Goal: Task Accomplishment & Management: Manage account settings

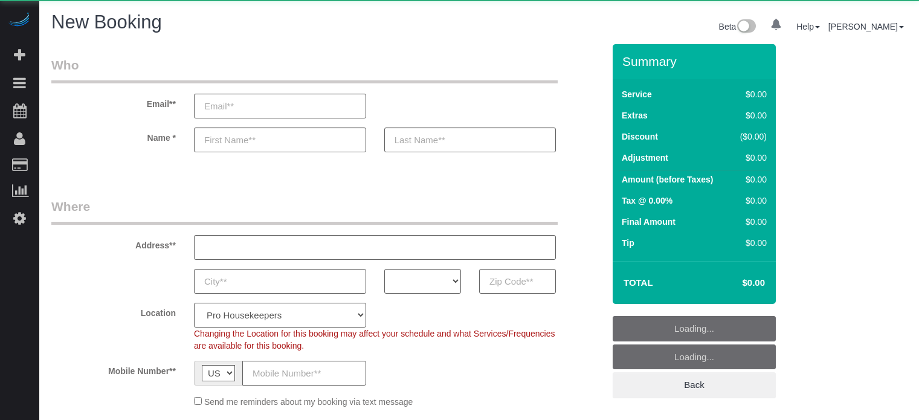
select select "number:9"
select select "object:1243"
select select "4"
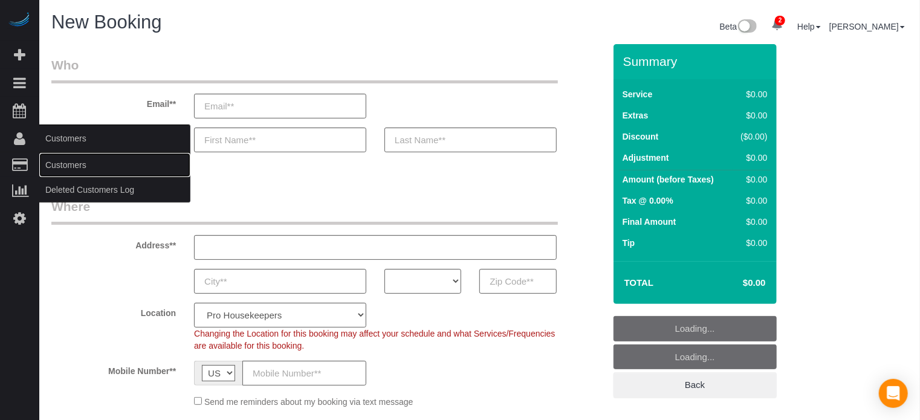
click at [79, 164] on link "Customers" at bounding box center [114, 165] width 151 height 24
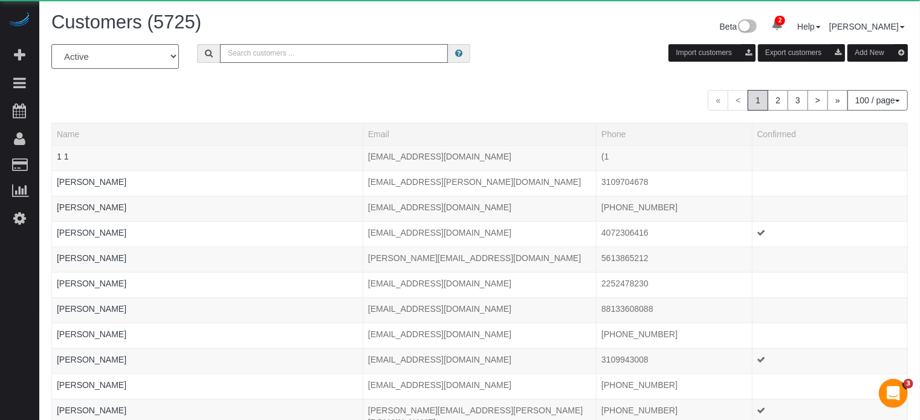
click at [253, 60] on input "text" at bounding box center [334, 53] width 228 height 19
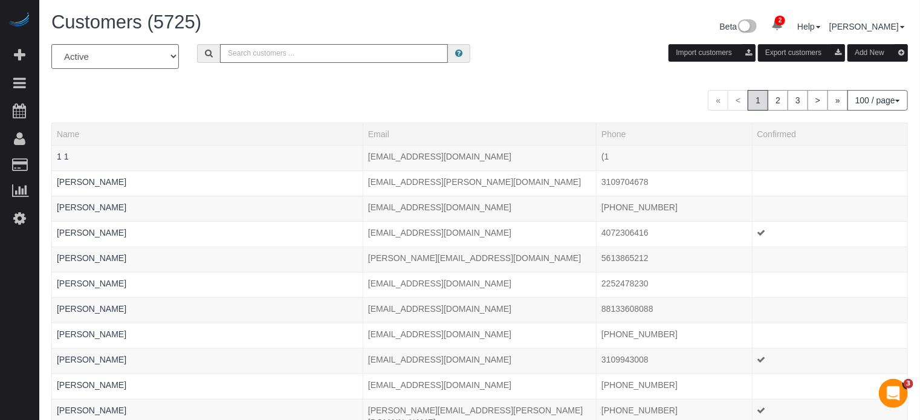
type input "Howard Shirley"
click at [301, 59] on input "Howard Shirley" at bounding box center [334, 53] width 228 height 19
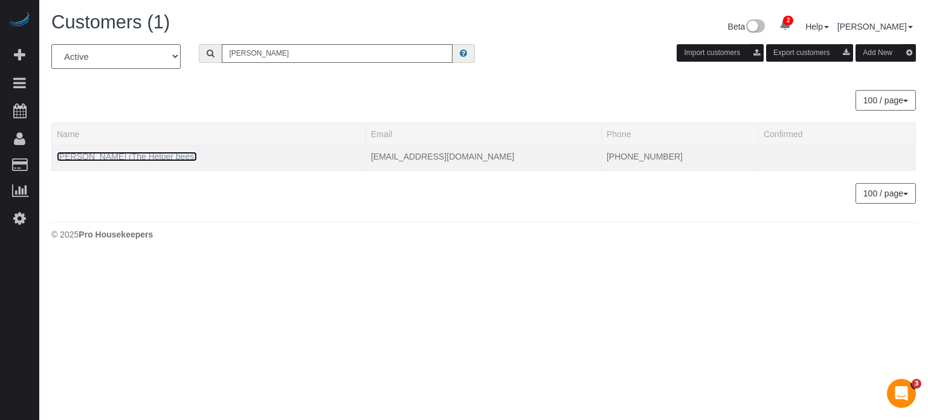
click at [145, 156] on link "Howard Shirley (The Helper bees)" at bounding box center [127, 157] width 140 height 10
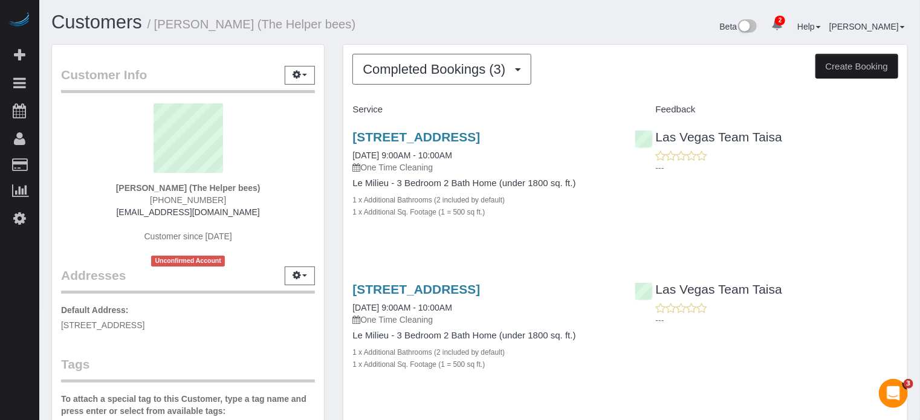
click at [342, 48] on div "Completed Bookings (3) Completed Bookings (3) Upcoming Bookings (8) Cancelled B…" at bounding box center [625, 321] width 583 height 555
drag, startPoint x: 343, startPoint y: 132, endPoint x: 599, endPoint y: 136, distance: 256.2
click at [599, 136] on div "11017 Bandol Pl, Las Vegas, NV 89141 09/11/2025 9:00AM - 10:00AM One Time Clean…" at bounding box center [484, 181] width 282 height 122
copy link "11017 Bandol Pl, Las Vegas, NV 89141"
click at [332, 143] on div "Customer Info Edit Contact Info Send Message Email Preferences Special Sales Ta…" at bounding box center [187, 342] width 291 height 596
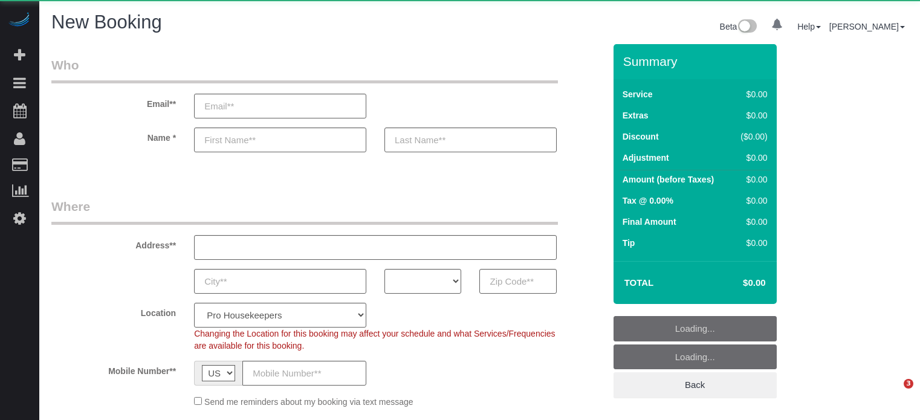
select select "4"
select select "number:9"
select select "object:1243"
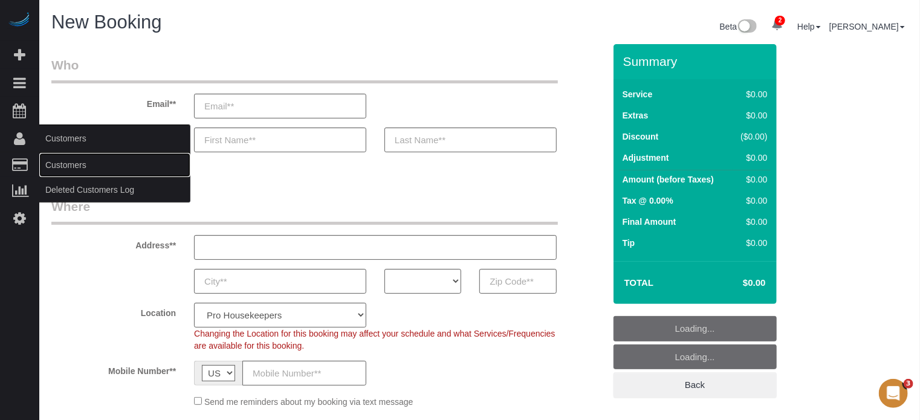
click at [54, 159] on link "Customers" at bounding box center [114, 165] width 151 height 24
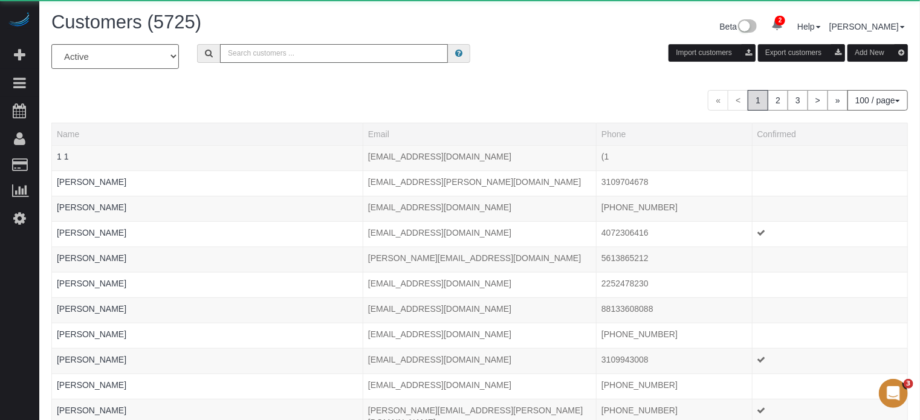
click at [273, 57] on input "text" at bounding box center [334, 53] width 228 height 19
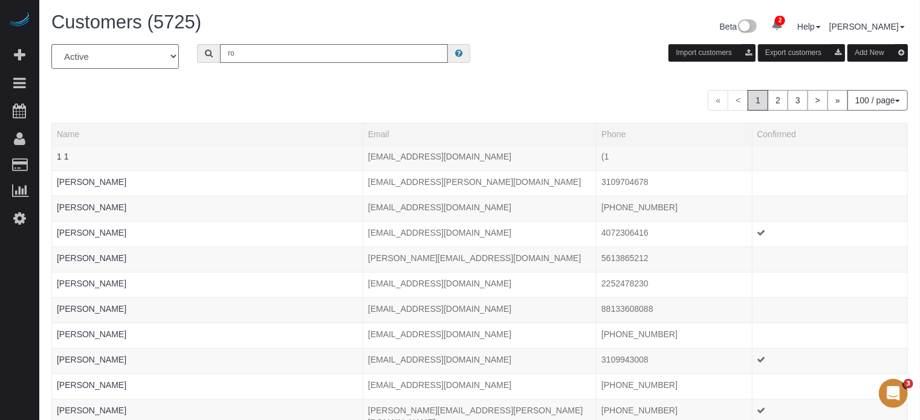
type input "Robert Edelman"
click at [292, 55] on input "Robert Edelman" at bounding box center [334, 53] width 228 height 19
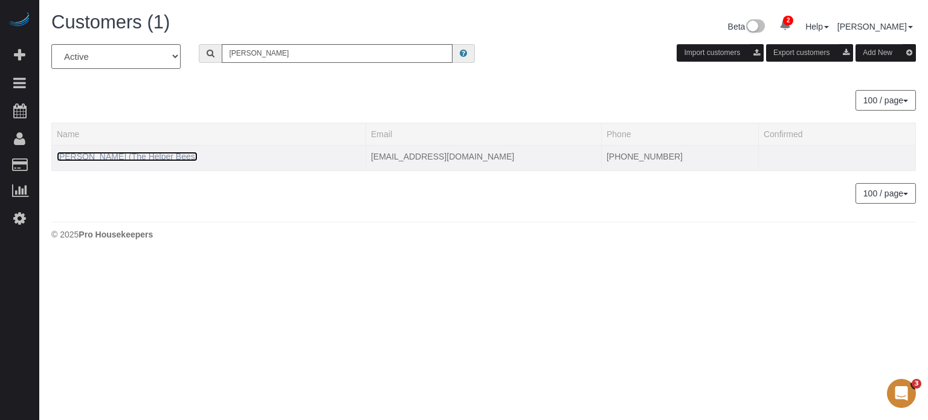
click at [163, 153] on link "Robert Edelman (The Helper Bees)" at bounding box center [127, 157] width 141 height 10
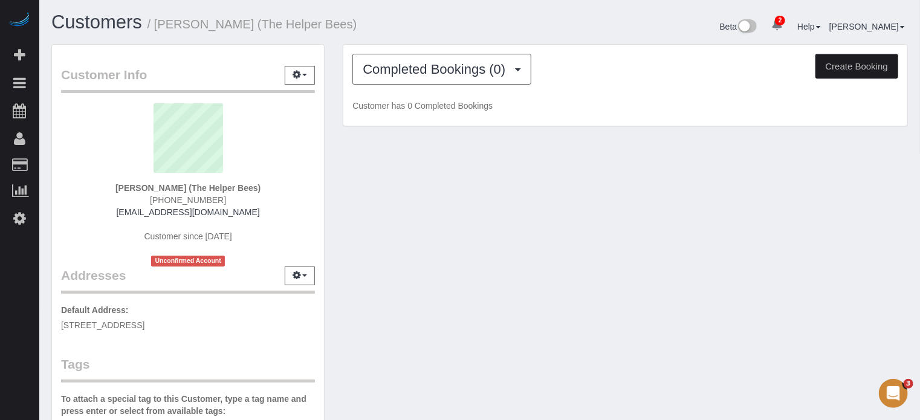
click at [366, 84] on div "Completed Bookings (0) Completed Bookings (0) Upcoming Bookings (0) Cancelled B…" at bounding box center [625, 86] width 564 height 82
click at [393, 76] on span "Completed Bookings (0)" at bounding box center [437, 69] width 149 height 15
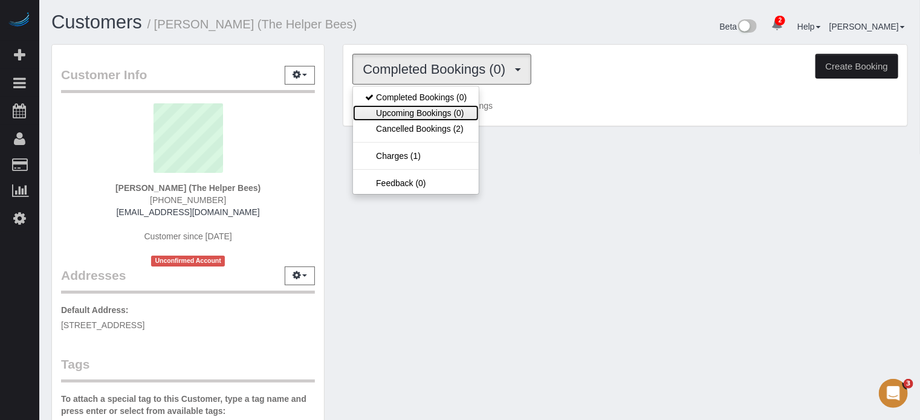
click at [404, 113] on link "Upcoming Bookings (0)" at bounding box center [416, 113] width 126 height 16
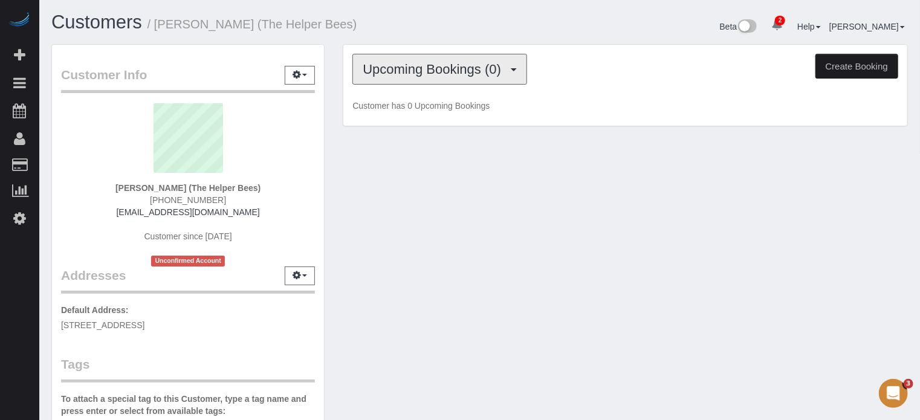
click at [404, 77] on button "Upcoming Bookings (0)" at bounding box center [439, 69] width 175 height 31
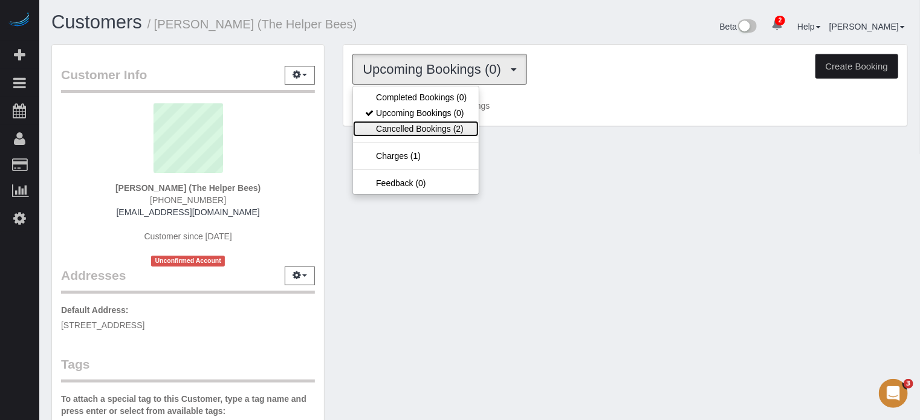
click at [406, 124] on link "Cancelled Bookings (2)" at bounding box center [416, 129] width 126 height 16
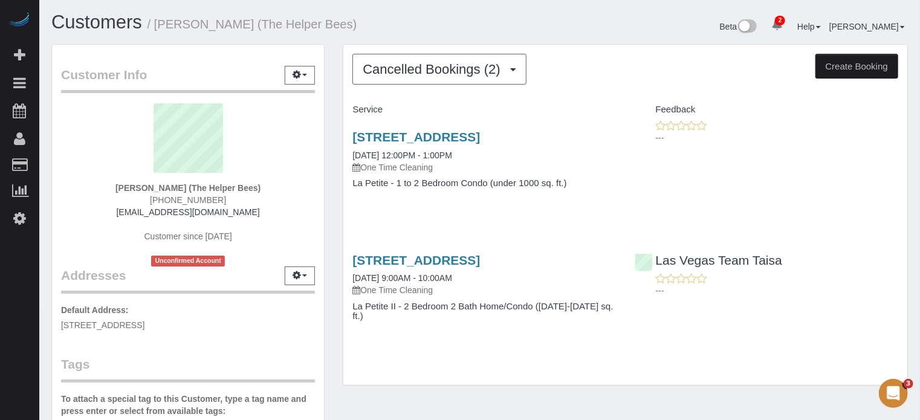
drag, startPoint x: 337, startPoint y: 140, endPoint x: 597, endPoint y: 141, distance: 259.8
click at [597, 141] on div "Cancelled Bookings (2) Completed Bookings (0) Upcoming Bookings (0) Cancelled B…" at bounding box center [625, 220] width 583 height 353
copy link "2641 Highvale Dr, Las Vegas, NV 89134"
click at [336, 46] on div "Cancelled Bookings (2) Completed Bookings (0) Upcoming Bookings (0) Cancelled B…" at bounding box center [625, 220] width 583 height 353
click at [895, 247] on div "Las Vegas Team Taisa ---" at bounding box center [766, 272] width 282 height 59
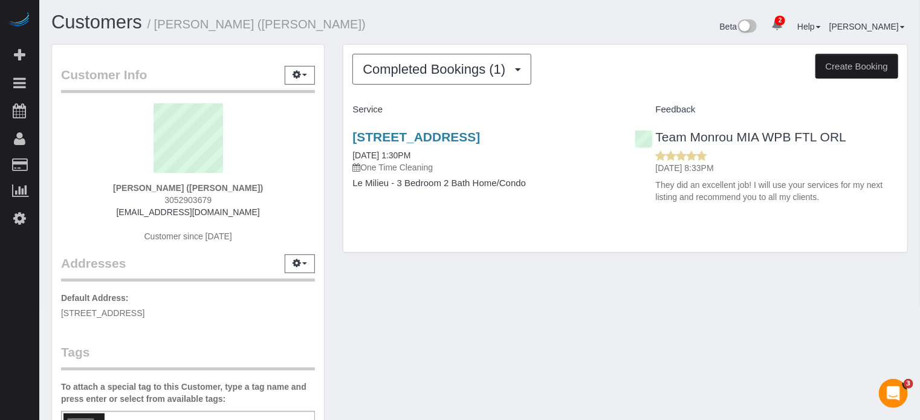
drag, startPoint x: 102, startPoint y: 179, endPoint x: 284, endPoint y: 175, distance: 182.5
click at [284, 175] on sui-profile-pic at bounding box center [188, 142] width 236 height 79
drag, startPoint x: 288, startPoint y: 186, endPoint x: 114, endPoint y: 186, distance: 173.4
click at [114, 186] on div "andrena dimitrijevic (Douglas Elliman) 3052903679 luxefloridahomes@gmail.com Cu…" at bounding box center [188, 178] width 254 height 151
copy strong "ndrena dimitrijevic (Douglas Elliman)"
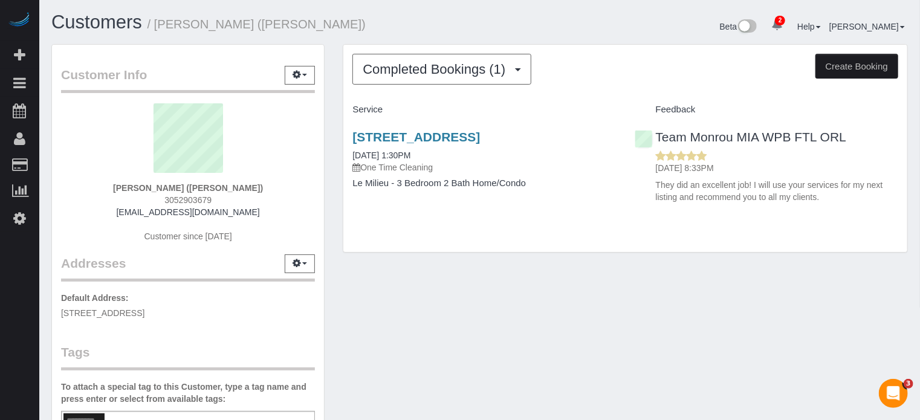
drag, startPoint x: 245, startPoint y: 208, endPoint x: 118, endPoint y: 211, distance: 126.3
click at [118, 211] on div "andrena dimitrijevic (Douglas Elliman) 3052903679 luxefloridahomes@gmail.com Cu…" at bounding box center [188, 178] width 254 height 151
copy link "luxefloridahomes@gmail.com"
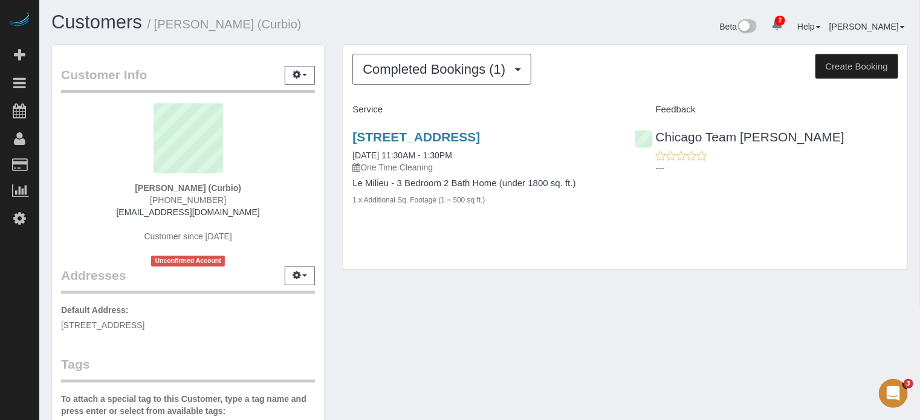
drag, startPoint x: 236, startPoint y: 189, endPoint x: 126, endPoint y: 188, distance: 110.6
click at [126, 188] on div "[PERSON_NAME] (Curbio) [PHONE_NUMBER] [EMAIL_ADDRESS][DOMAIN_NAME] Customer sin…" at bounding box center [188, 184] width 254 height 163
copy strong "[PERSON_NAME] (Curbio)"
drag, startPoint x: 609, startPoint y: 135, endPoint x: 483, endPoint y: 134, distance: 125.7
click at [483, 134] on h3 "[STREET_ADDRESS]" at bounding box center [483, 137] width 263 height 14
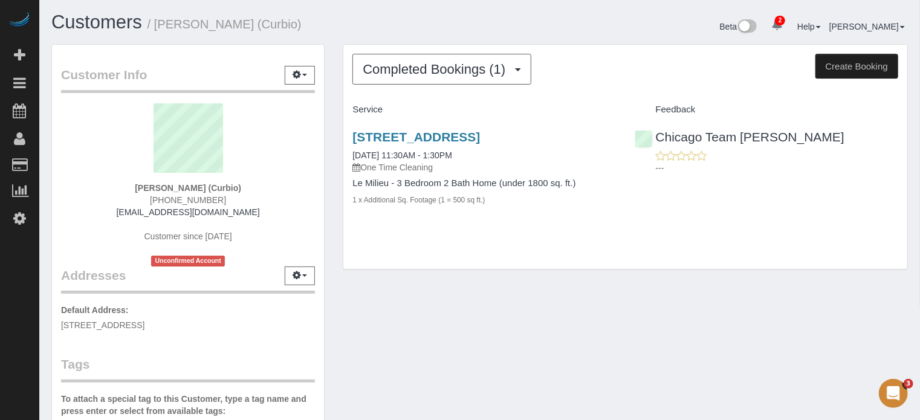
copy link "Mundelein, IL 60060"
drag, startPoint x: 231, startPoint y: 210, endPoint x: 145, endPoint y: 212, distance: 86.4
click at [145, 212] on div "[PERSON_NAME] (Curbio) [PHONE_NUMBER] [EMAIL_ADDRESS][DOMAIN_NAME] Customer sin…" at bounding box center [188, 184] width 254 height 163
copy link "[EMAIL_ADDRESS][DOMAIN_NAME]"
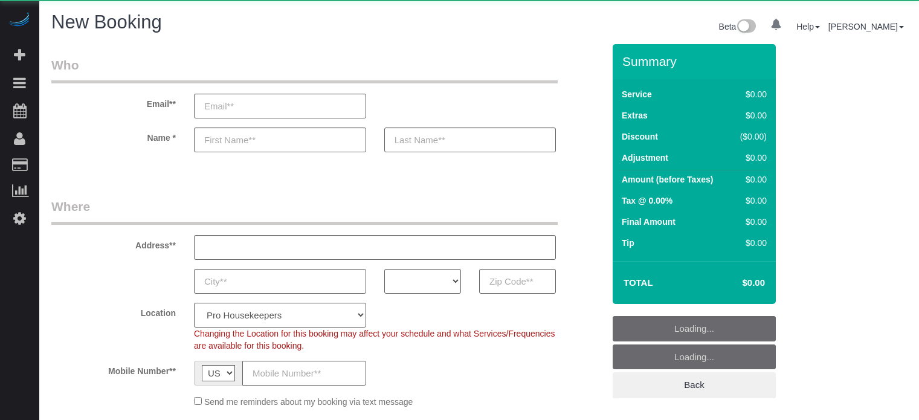
select select "number:9"
select select "object:652"
select select "4"
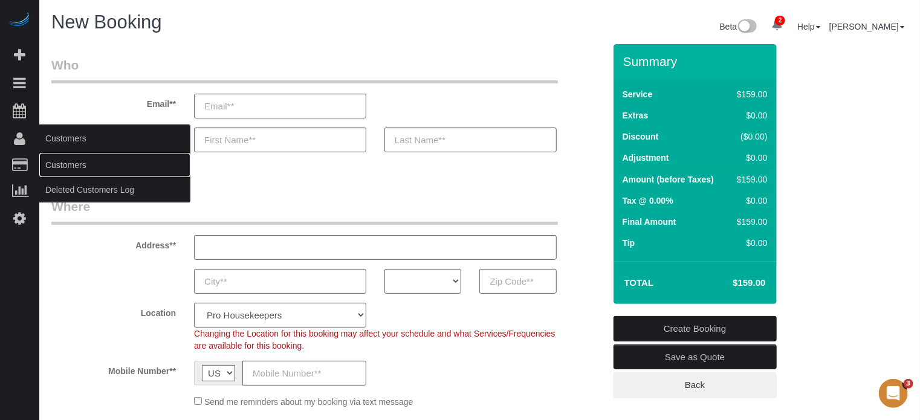
click at [62, 166] on link "Customers" at bounding box center [114, 165] width 151 height 24
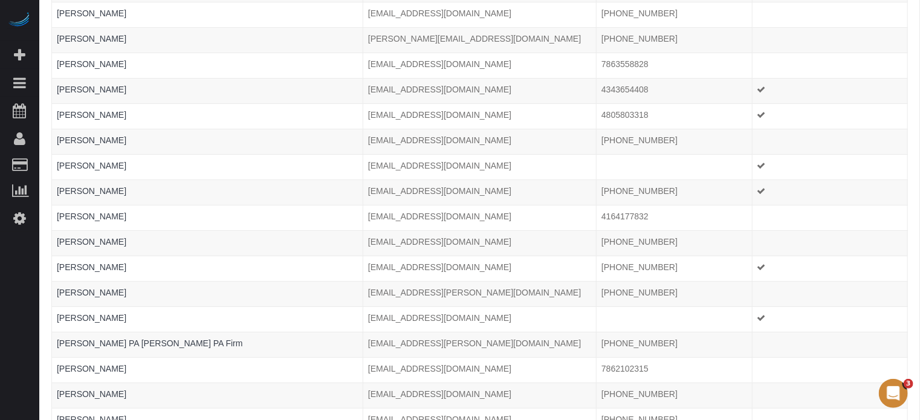
scroll to position [2337, 0]
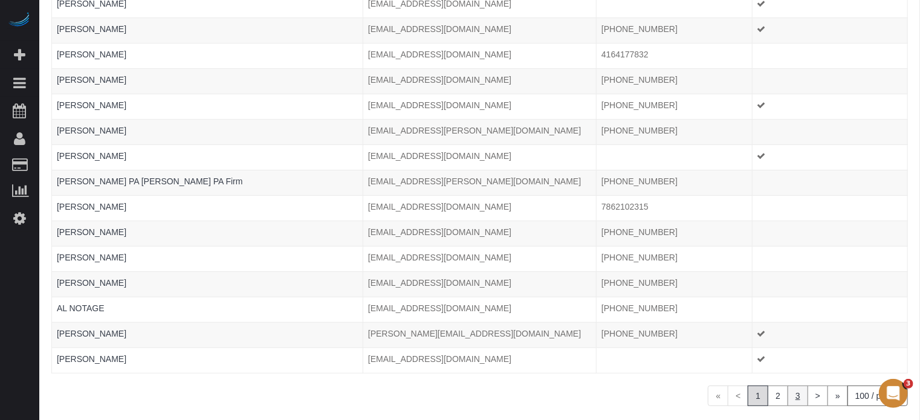
click at [801, 386] on link "3" at bounding box center [797, 396] width 21 height 21
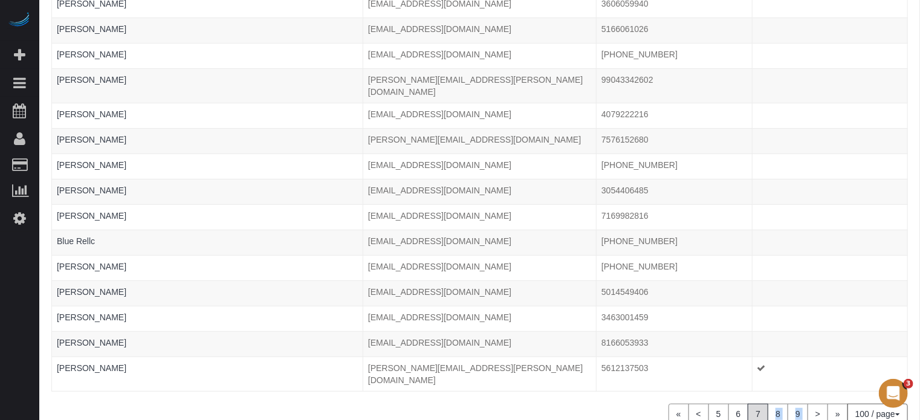
click at [797, 404] on link "9" at bounding box center [797, 414] width 21 height 21
click at [797, 404] on link "11" at bounding box center [795, 414] width 25 height 21
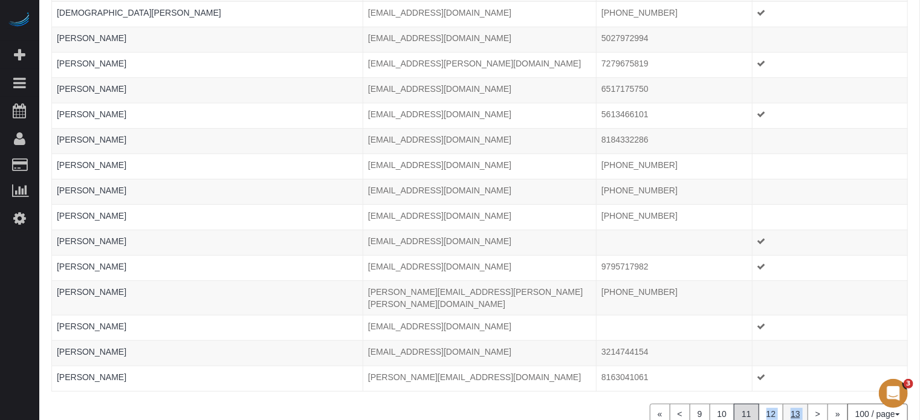
click at [794, 404] on link "13" at bounding box center [795, 414] width 25 height 21
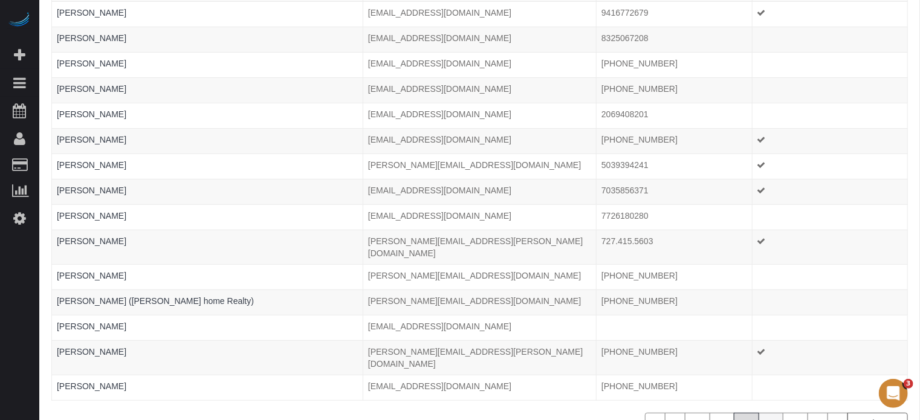
click at [768, 413] on link "15" at bounding box center [770, 423] width 25 height 21
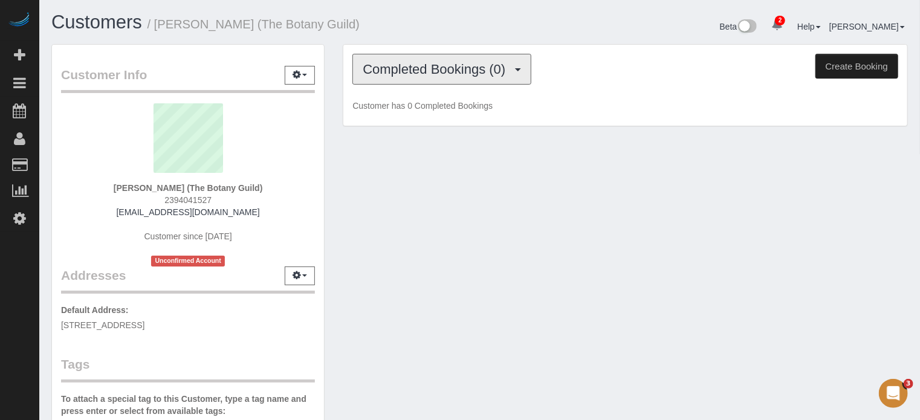
click at [389, 83] on button "Completed Bookings (0)" at bounding box center [441, 69] width 179 height 31
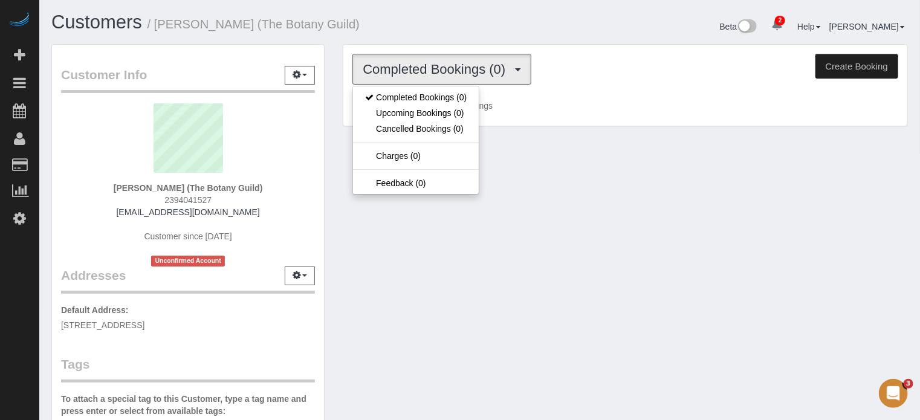
click at [392, 33] on div "Customers / Demian Thomas (The Botany Guild)" at bounding box center [260, 25] width 437 height 26
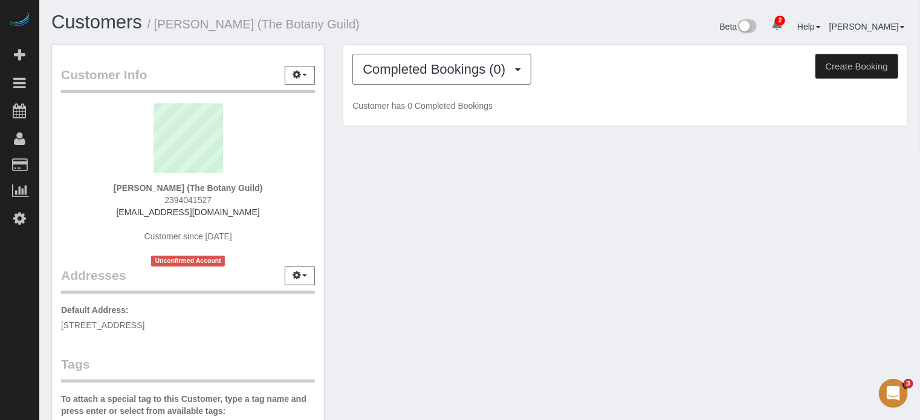
click at [179, 184] on strong "[PERSON_NAME] (The Botany Guild)" at bounding box center [188, 188] width 149 height 10
copy div "[PERSON_NAME] (The Botany Guild)"
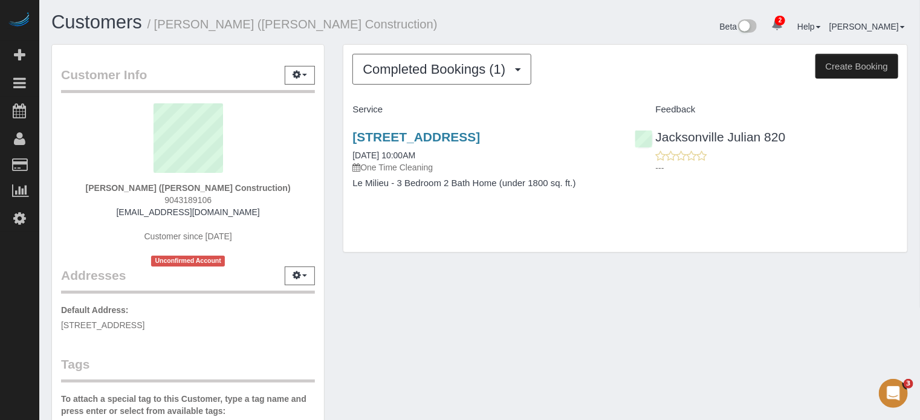
click at [226, 183] on strong "[PERSON_NAME] ([PERSON_NAME] Construction)" at bounding box center [188, 188] width 205 height 10
copy div "[PERSON_NAME] ([PERSON_NAME] Construction)"
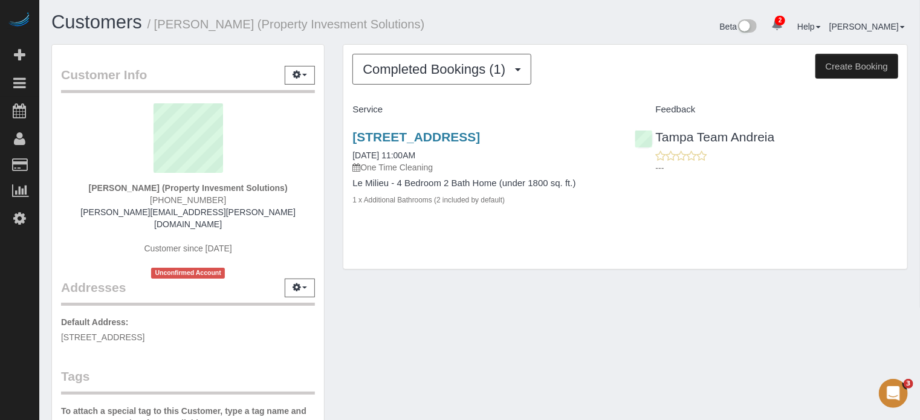
click at [215, 190] on strong "[PERSON_NAME] (Property Invesment Solutions)" at bounding box center [188, 188] width 199 height 10
copy div "[PERSON_NAME] (Property Invesment Solutions)"
click at [401, 306] on div "Customer Info Edit Contact Info Send Message Email Preferences Special Sales Ta…" at bounding box center [479, 348] width 874 height 608
